Goal: Task Accomplishment & Management: Use online tool/utility

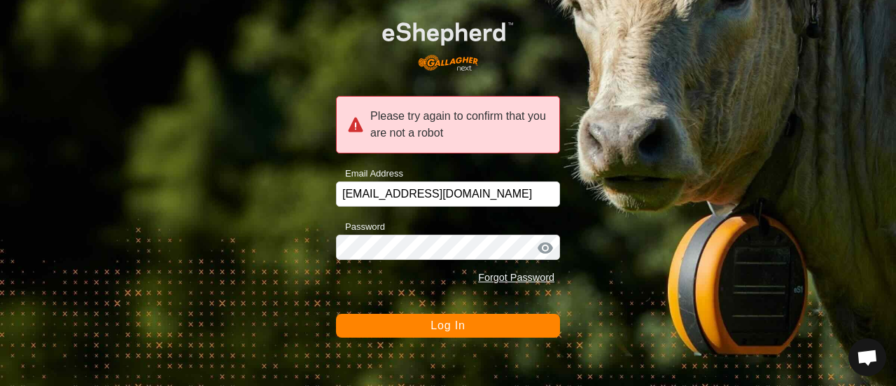
click at [477, 333] on button "Log In" at bounding box center [448, 326] width 224 height 24
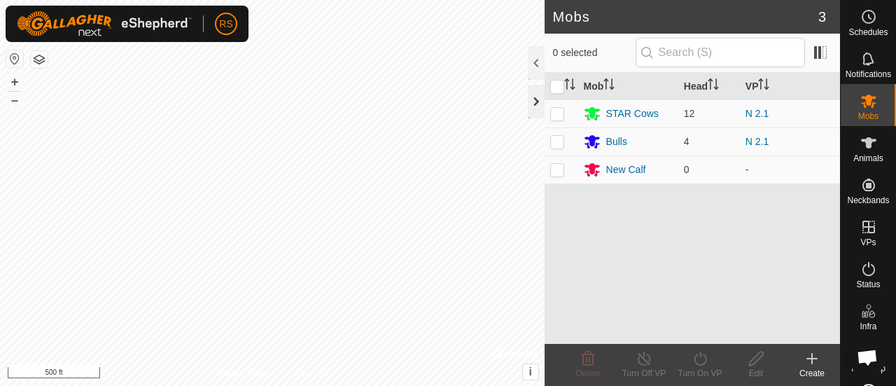
click at [532, 109] on div at bounding box center [536, 102] width 17 height 34
click at [535, 99] on div at bounding box center [536, 102] width 17 height 34
